Goal: Transaction & Acquisition: Purchase product/service

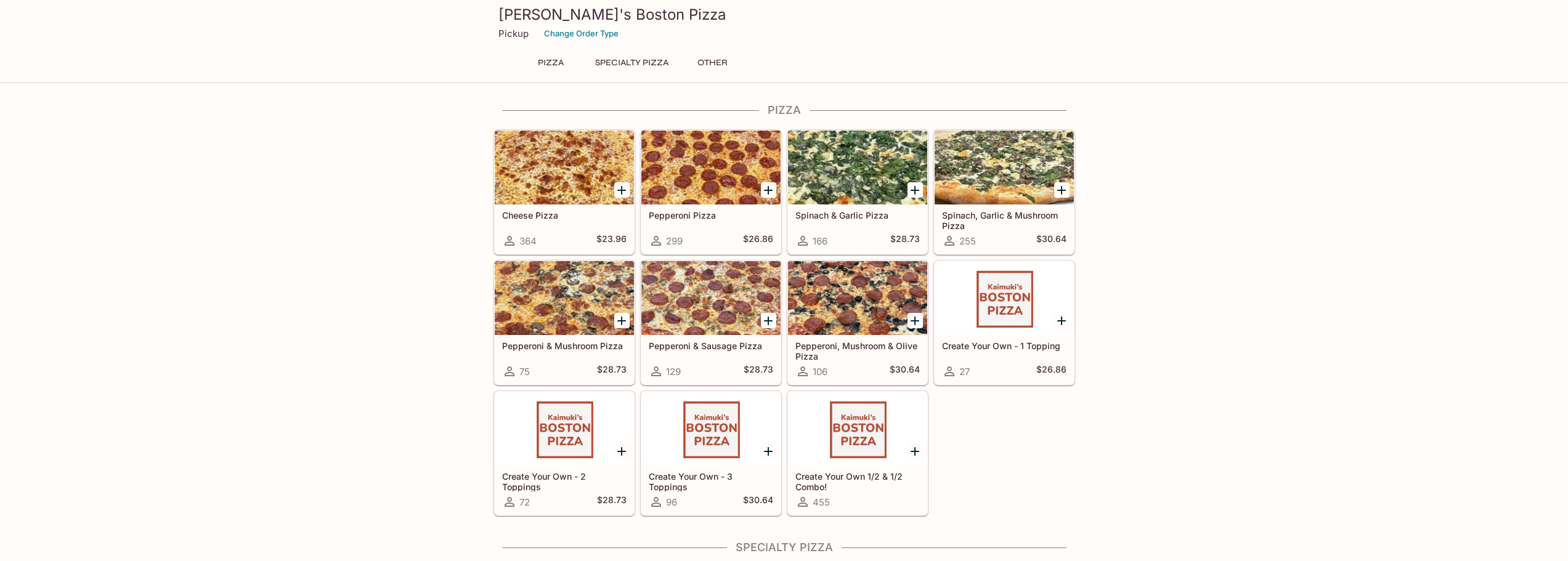
click at [636, 64] on button "Specialty Pizza" at bounding box center [632, 62] width 87 height 17
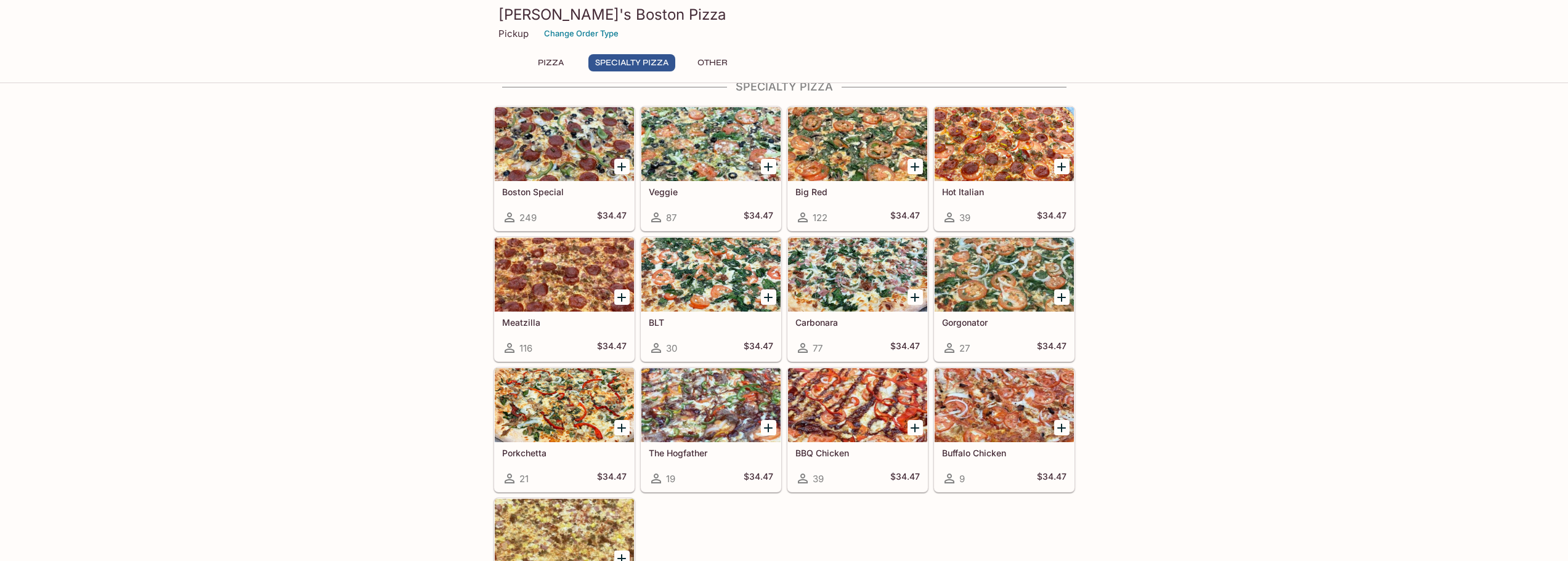
scroll to position [516, 0]
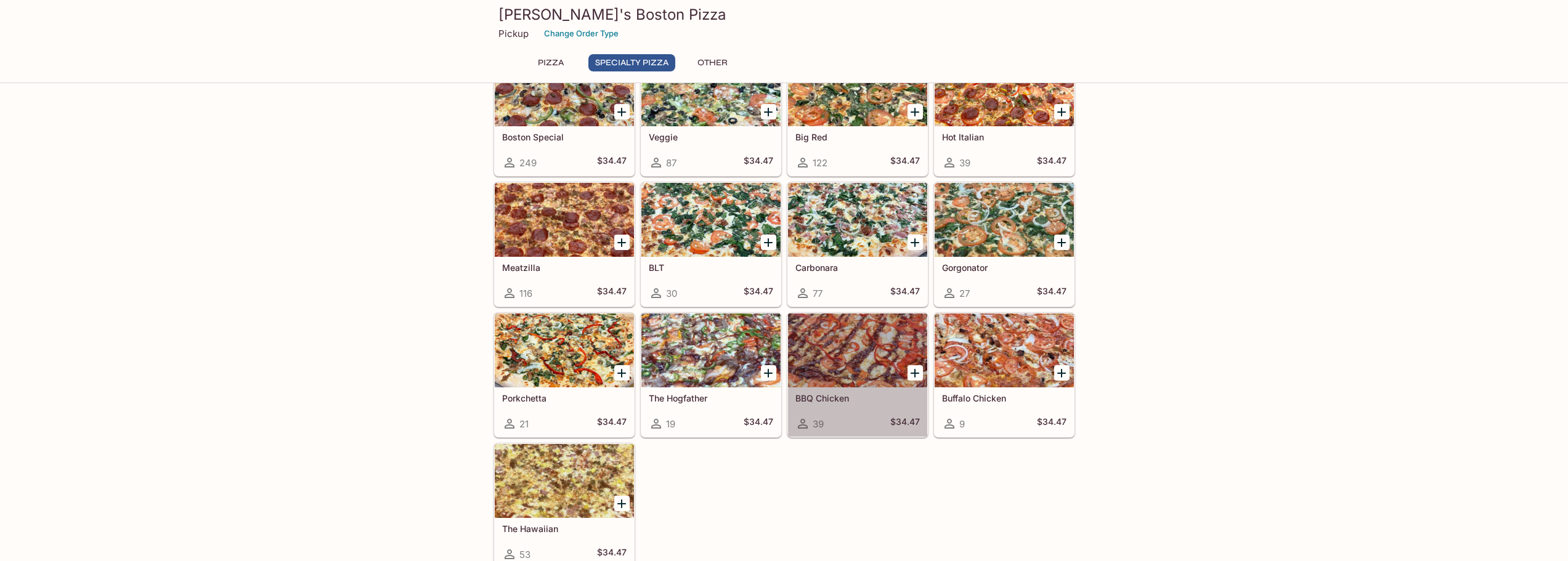
click at [871, 368] on div at bounding box center [857, 350] width 139 height 74
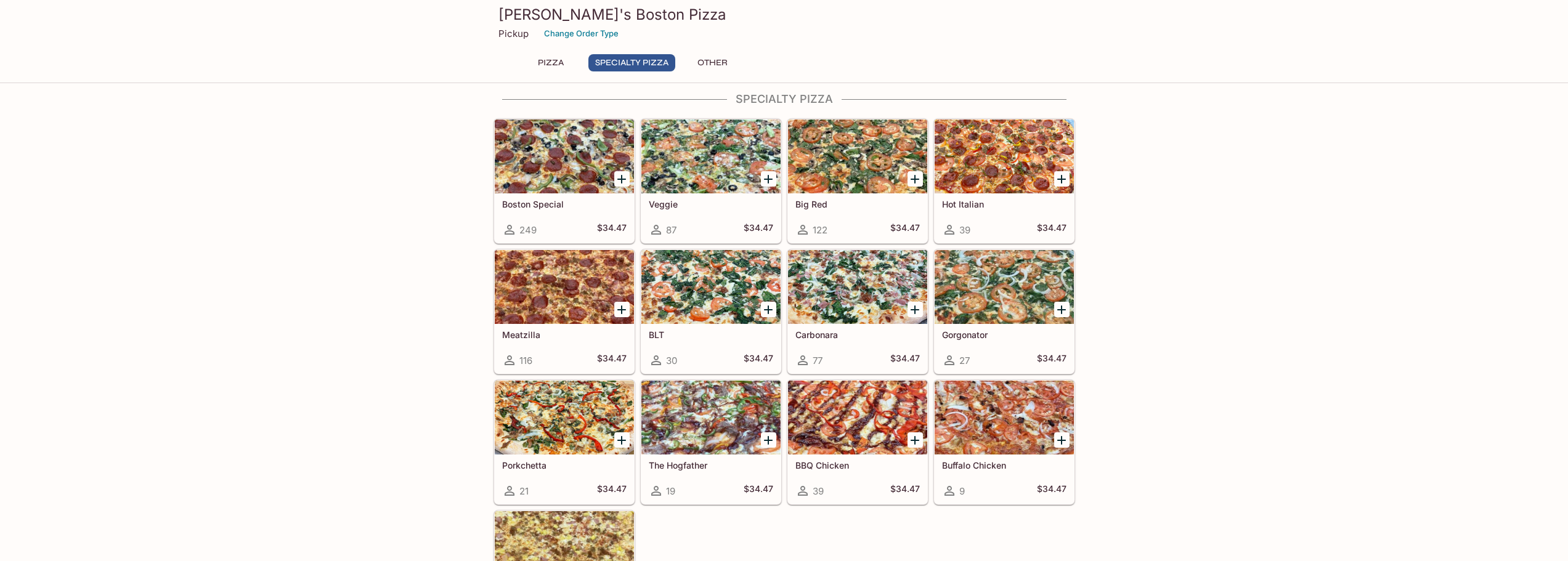
scroll to position [484, 0]
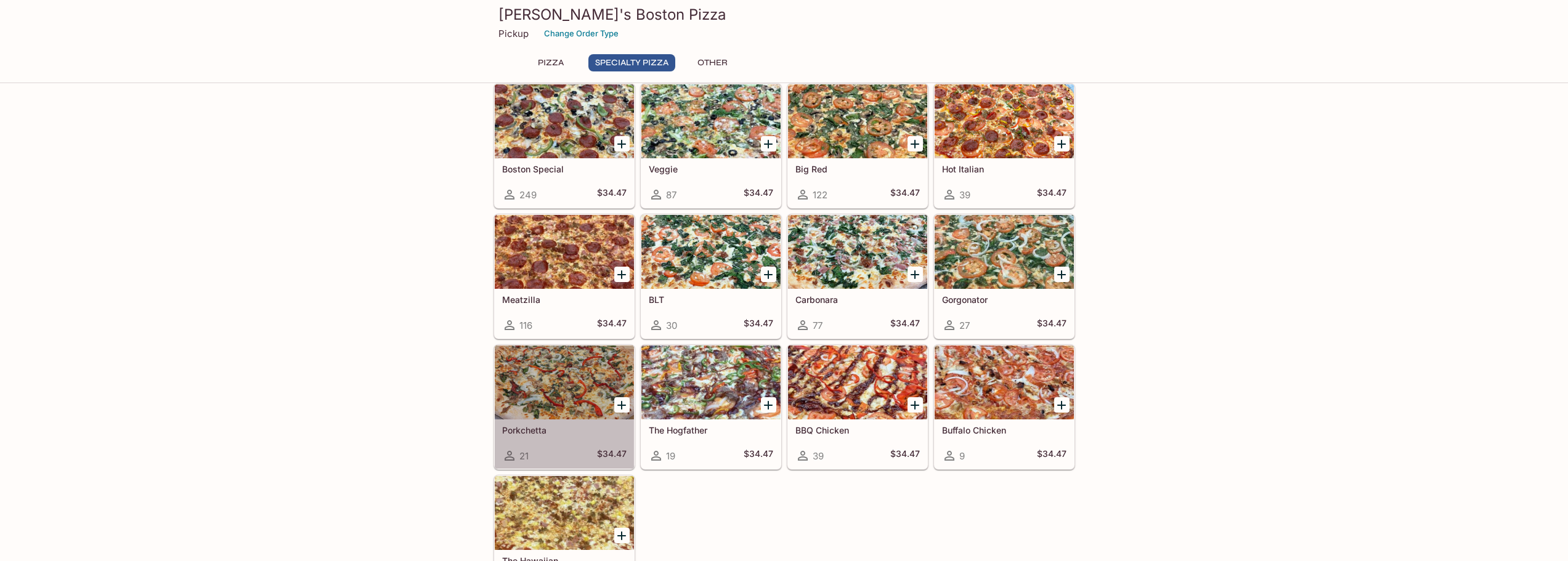
click at [546, 366] on div at bounding box center [564, 383] width 139 height 74
